Goal: Information Seeking & Learning: Learn about a topic

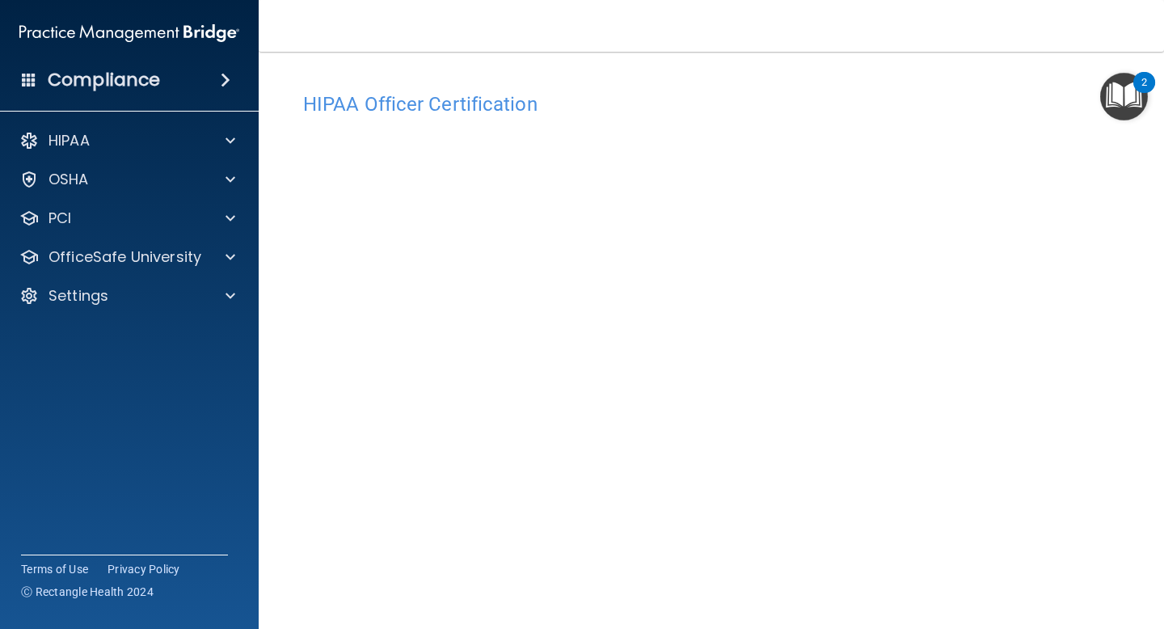
scroll to position [70, 0]
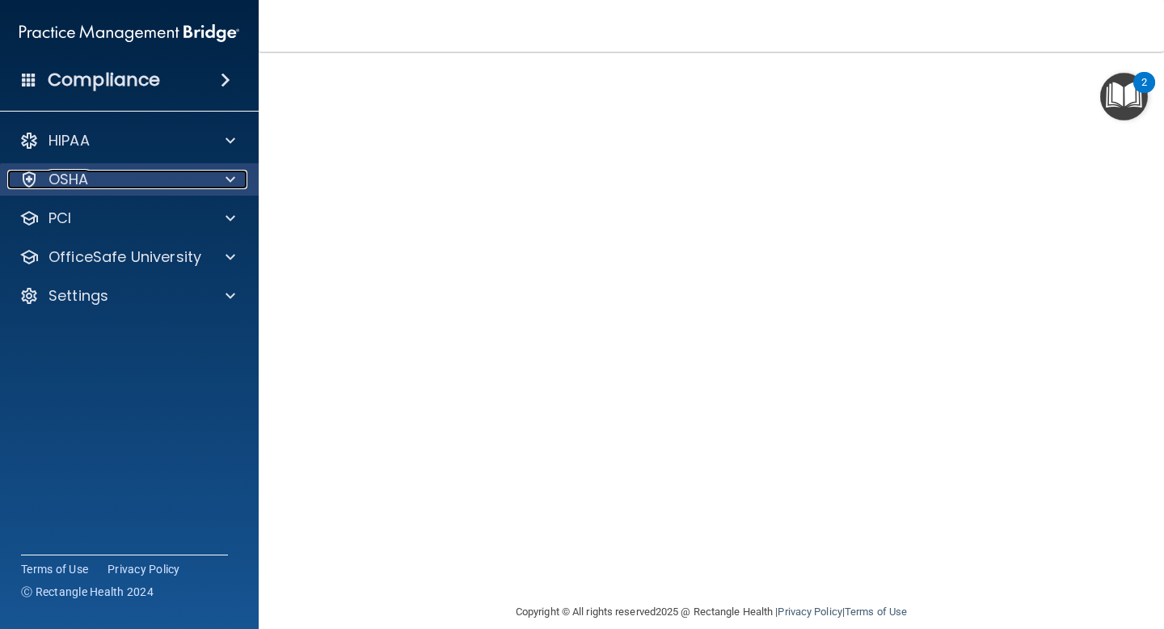
click at [127, 183] on div "OSHA" at bounding box center [107, 179] width 200 height 19
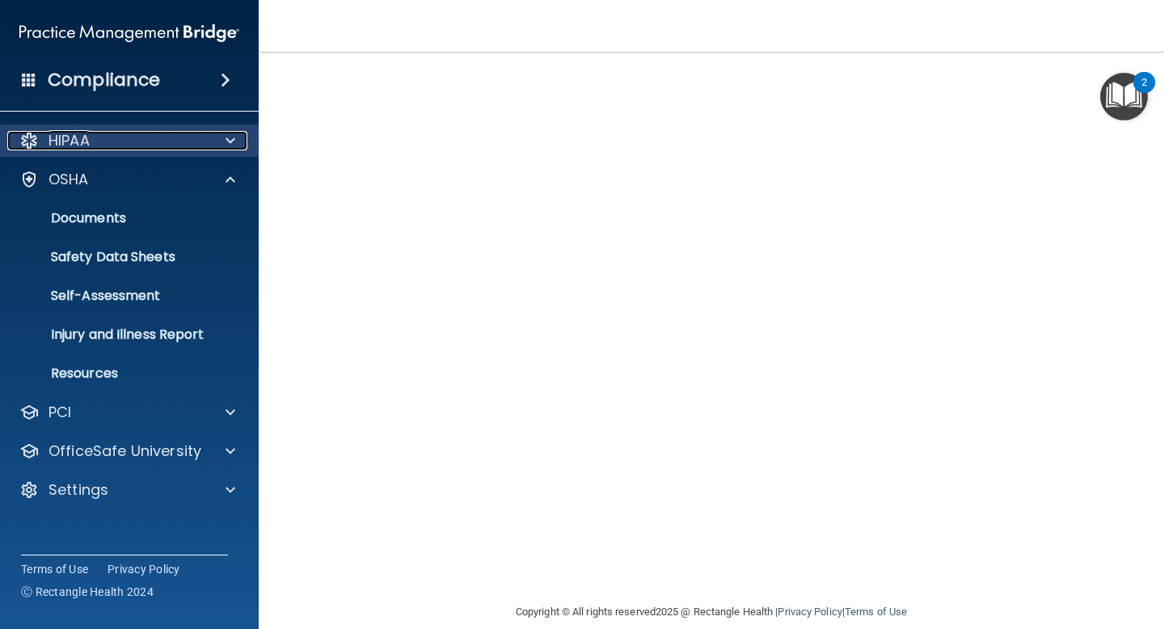
click at [150, 136] on div "HIPAA" at bounding box center [107, 140] width 200 height 19
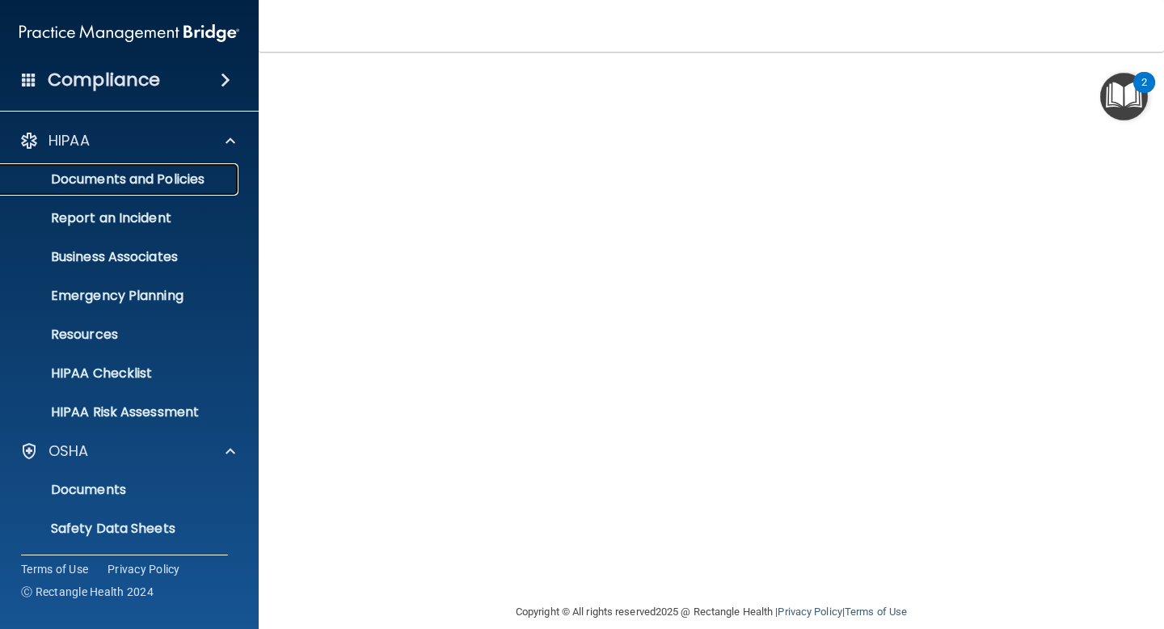
click at [137, 192] on link "Documents and Policies" at bounding box center [111, 179] width 255 height 32
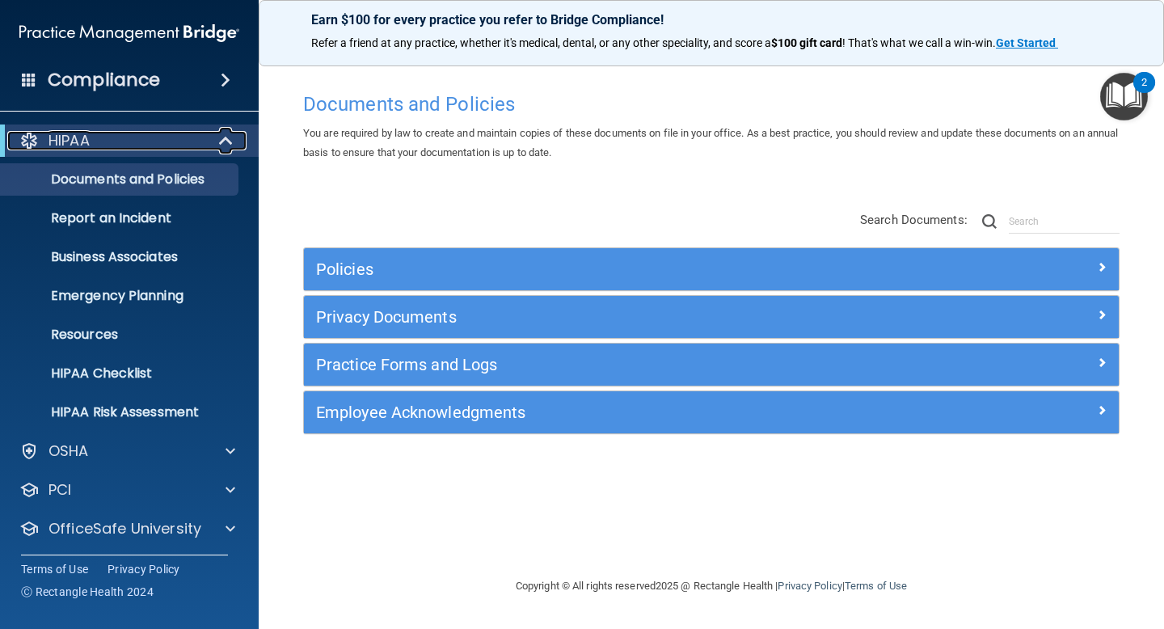
click at [233, 140] on span at bounding box center [228, 140] width 14 height 19
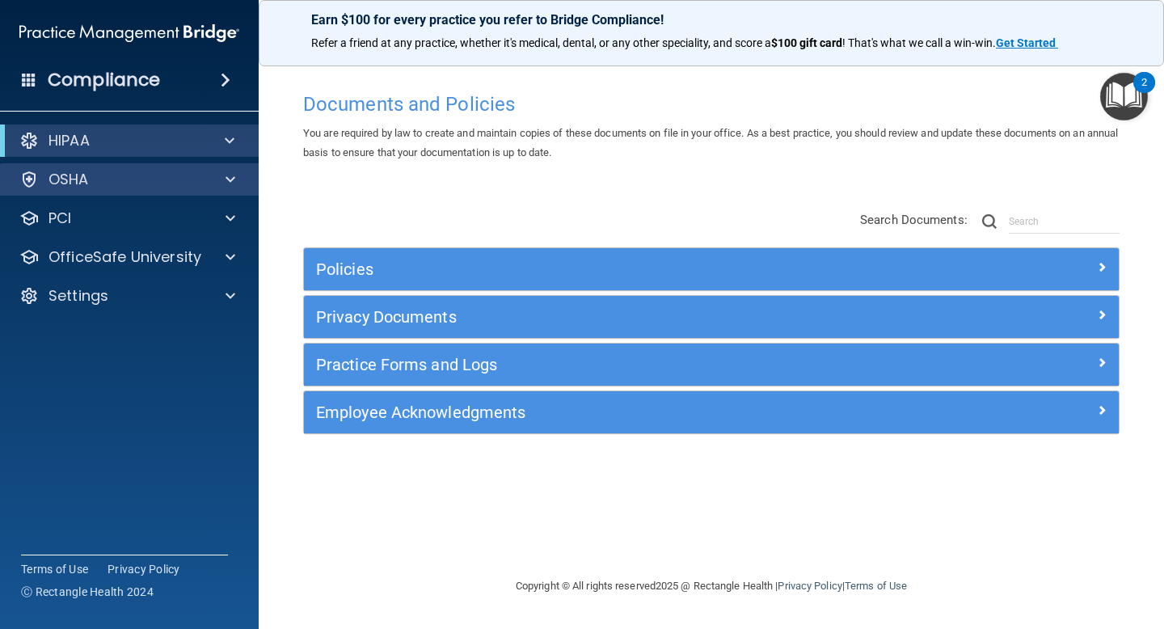
click at [224, 166] on div "OSHA" at bounding box center [129, 179] width 259 height 32
click at [234, 183] on span at bounding box center [230, 179] width 10 height 19
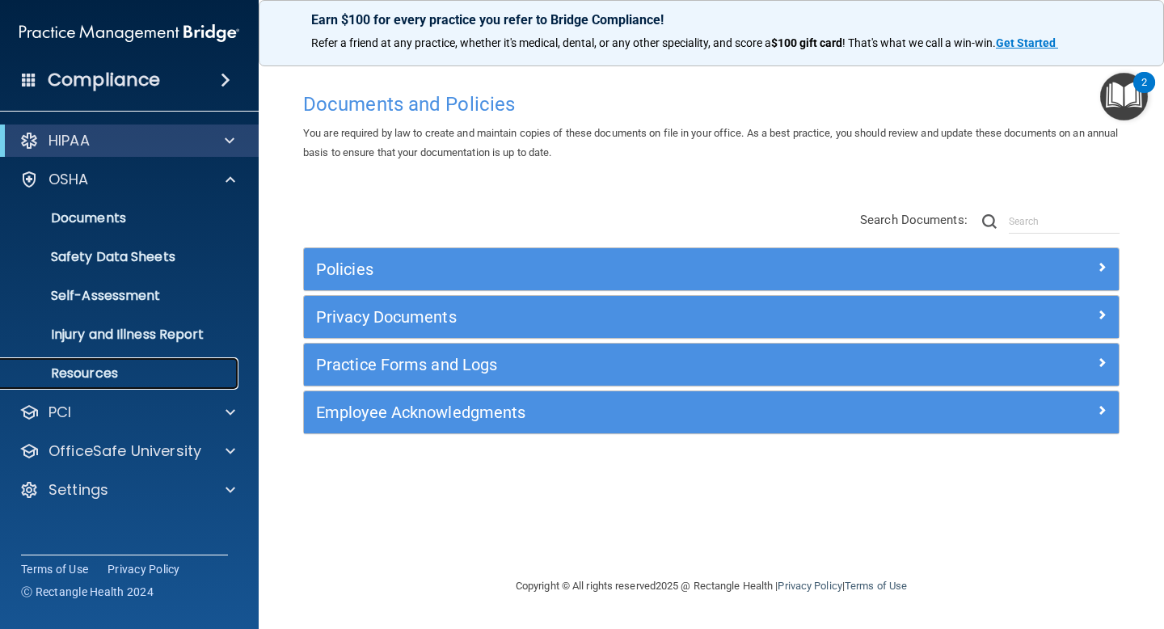
click at [131, 359] on link "Resources" at bounding box center [111, 373] width 255 height 32
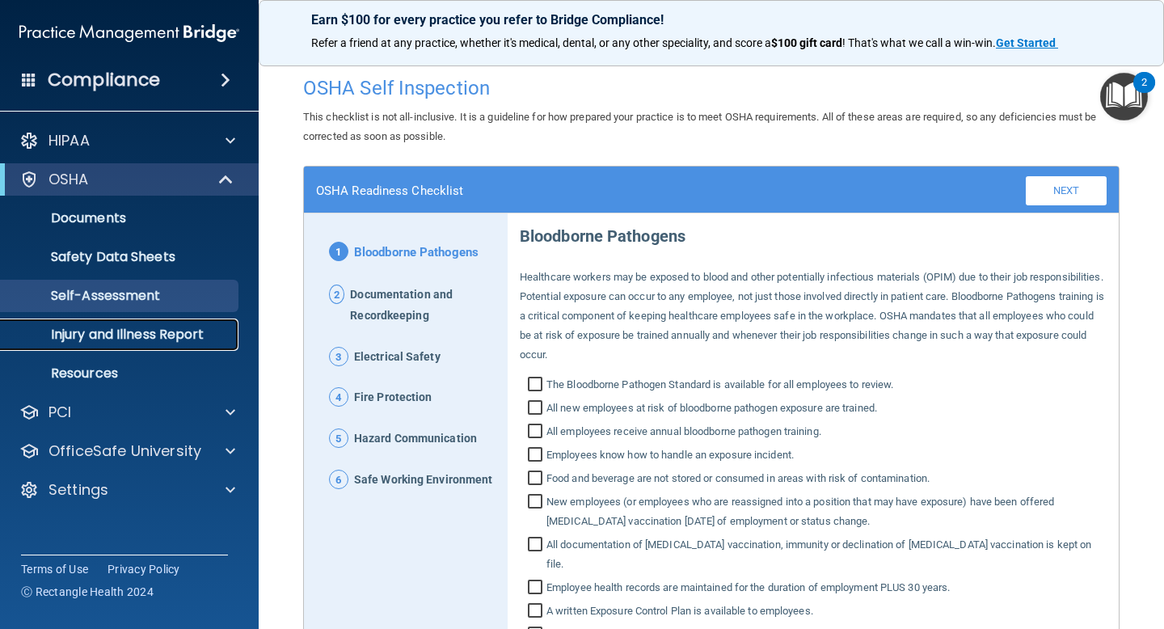
click at [167, 338] on p "Injury and Illness Report" at bounding box center [121, 335] width 221 height 16
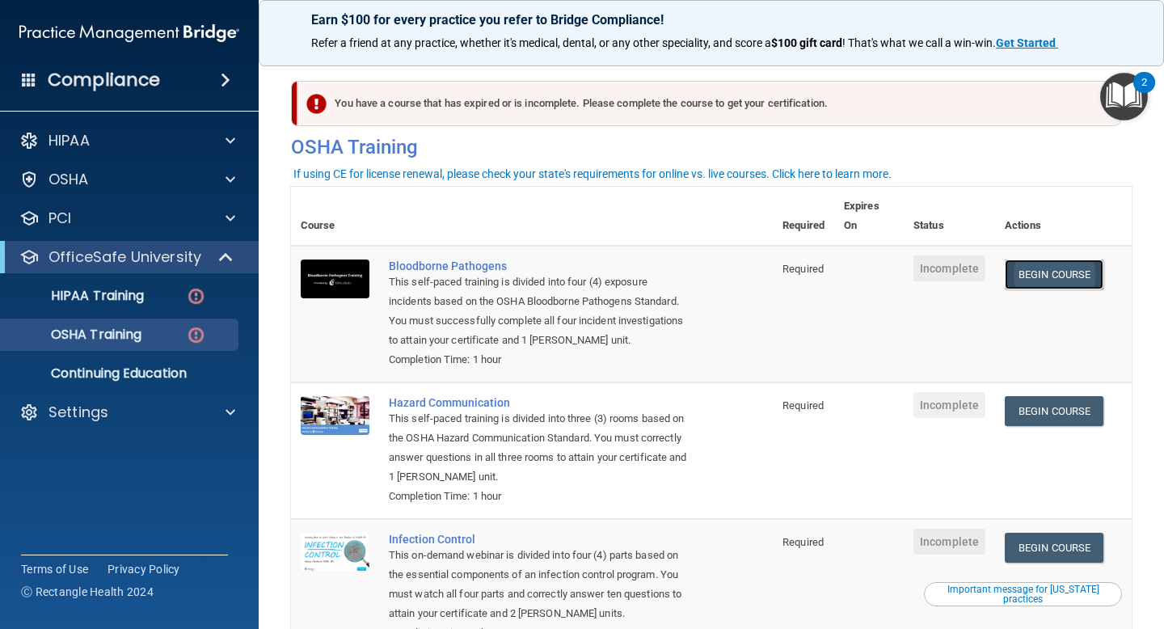
click at [1071, 279] on link "Begin Course" at bounding box center [1054, 274] width 99 height 30
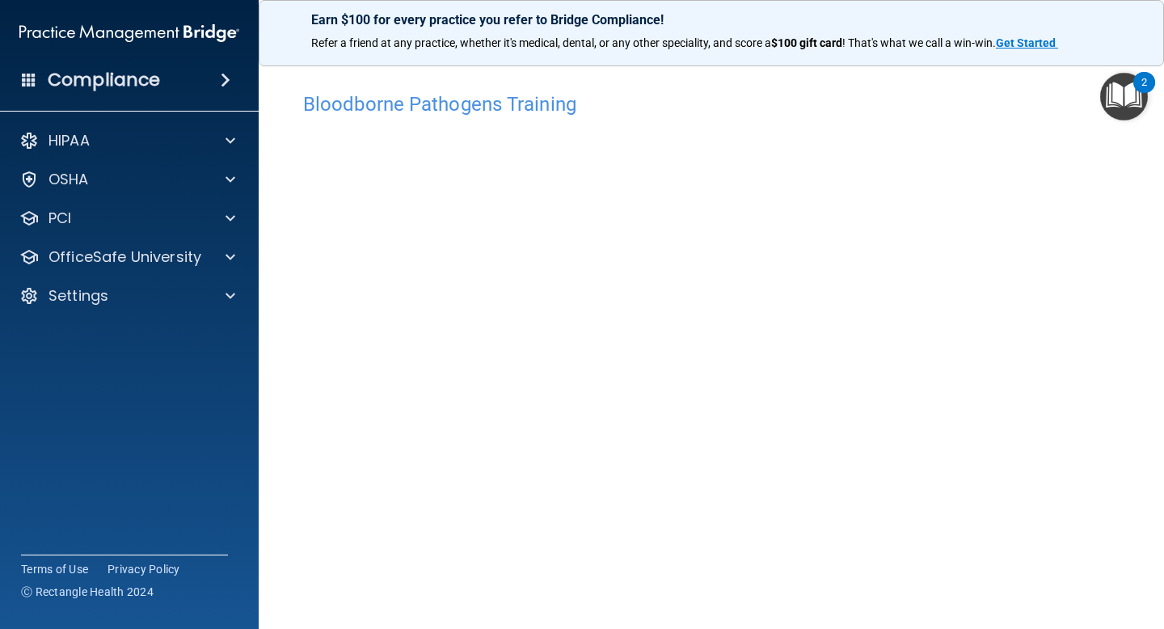
scroll to position [63, 0]
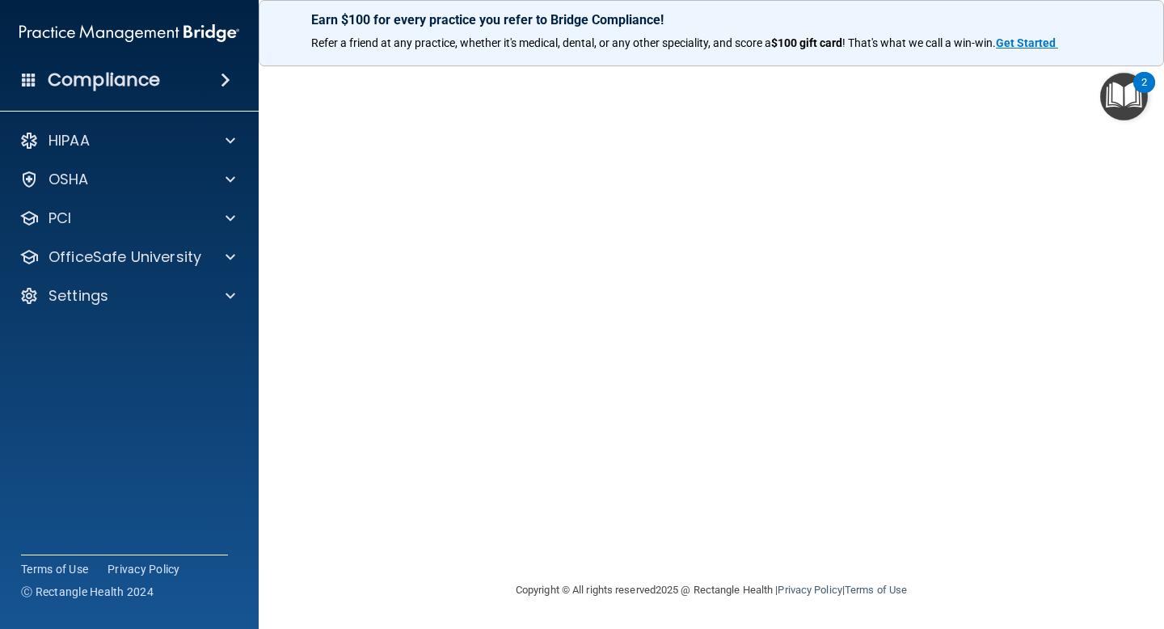
click at [1136, 95] on img "Open Resource Center, 2 new notifications" at bounding box center [1124, 97] width 48 height 48
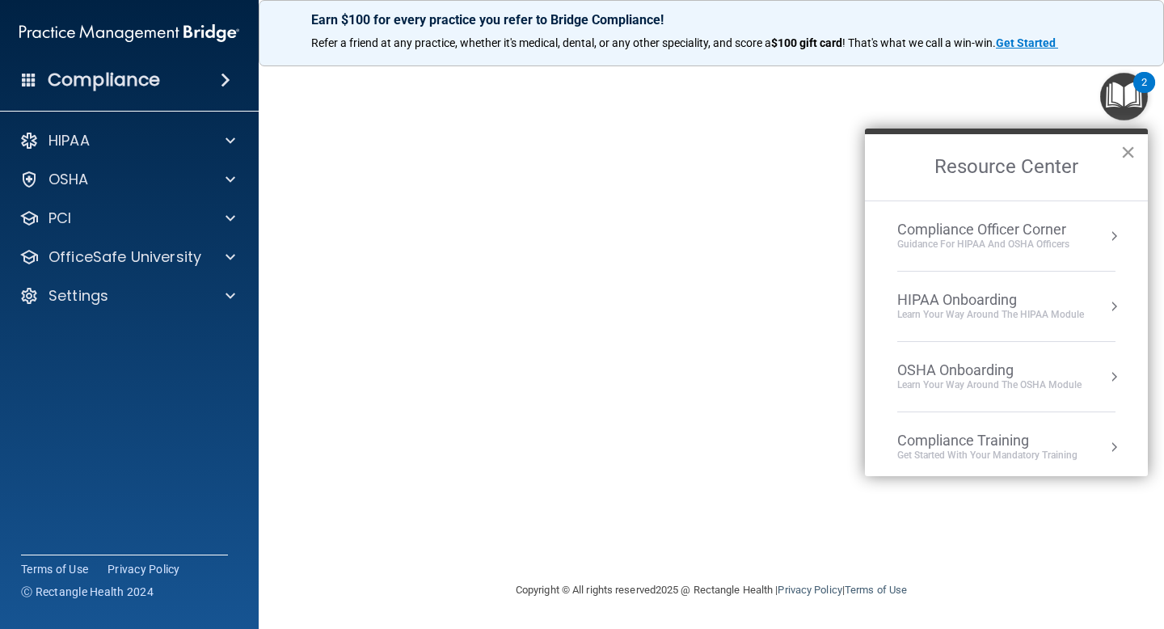
click at [1130, 152] on button "×" at bounding box center [1127, 152] width 15 height 26
